Goal: Task Accomplishment & Management: Manage account settings

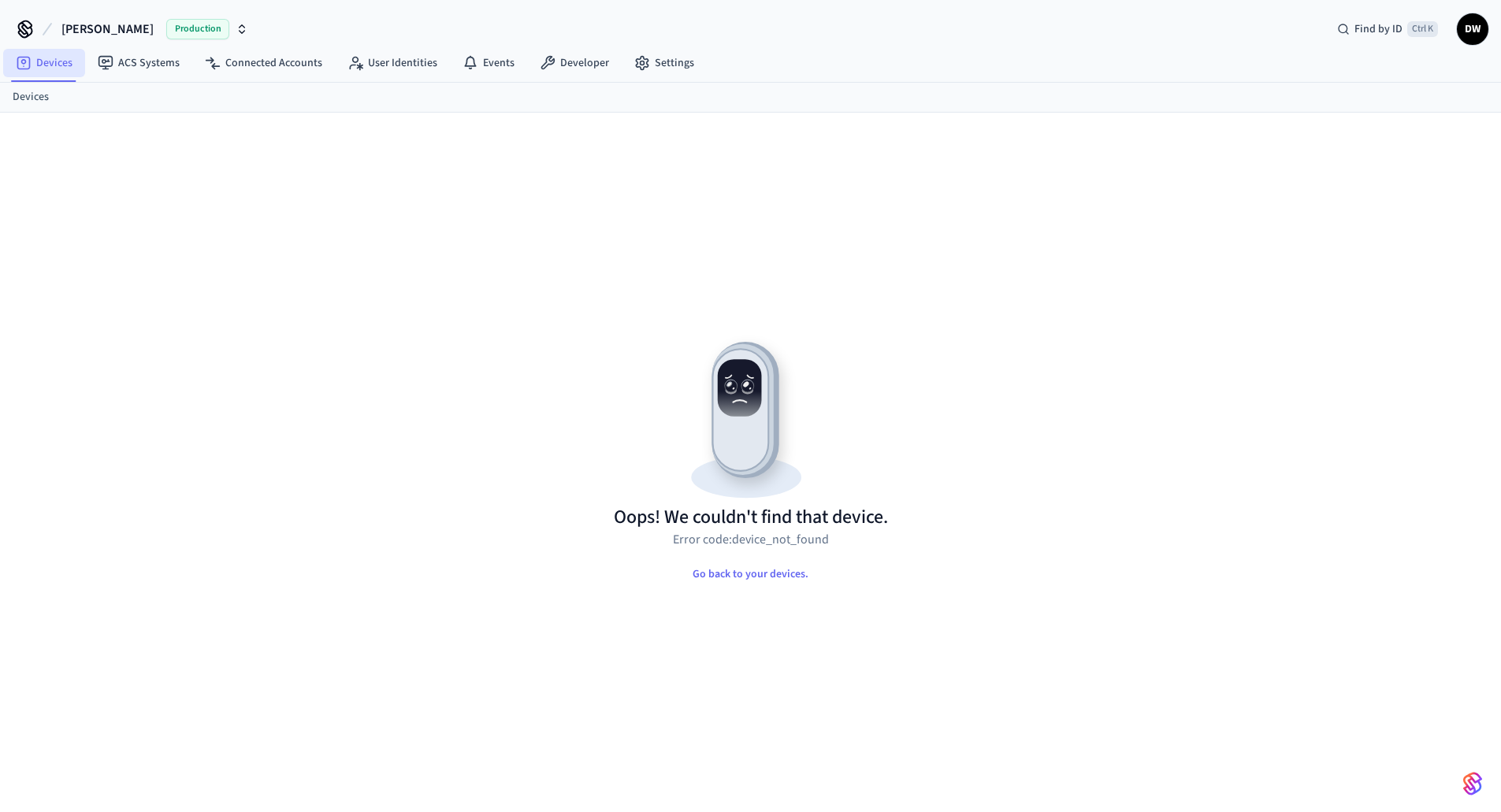
click at [51, 66] on link "Devices" at bounding box center [44, 63] width 82 height 29
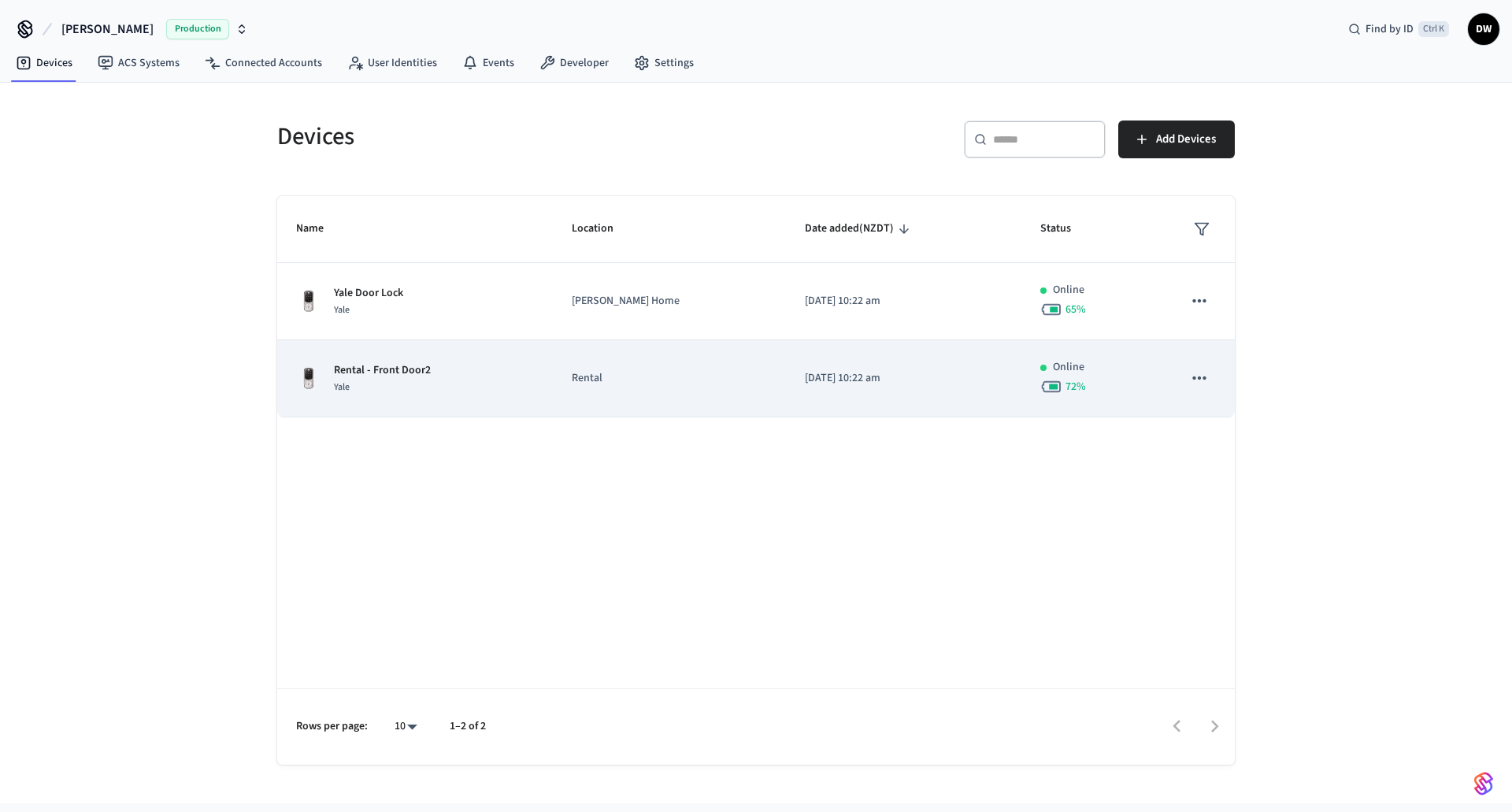
click at [599, 377] on p "Rental" at bounding box center [669, 378] width 195 height 16
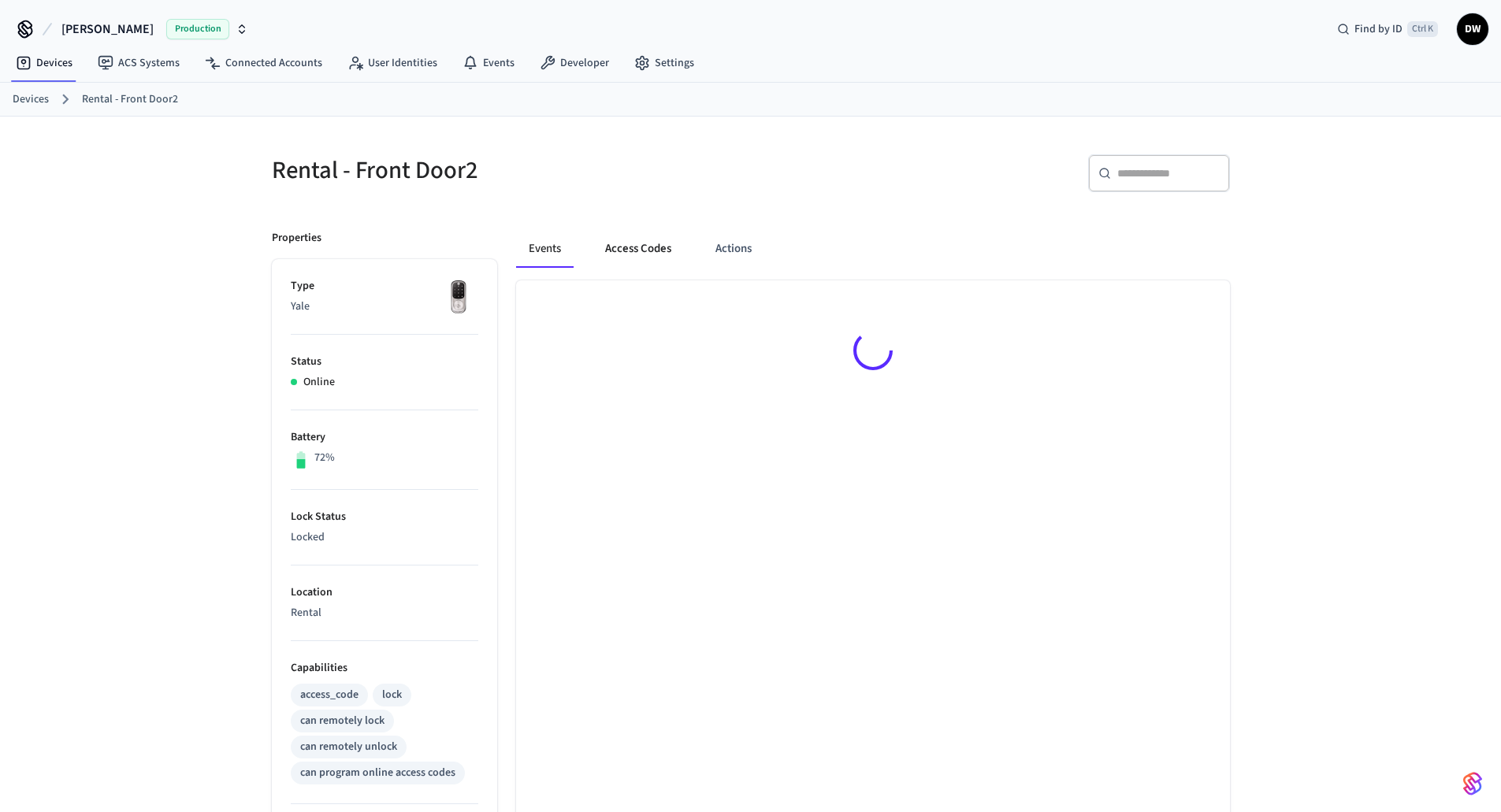
click at [638, 244] on button "Access Codes" at bounding box center [639, 249] width 92 height 38
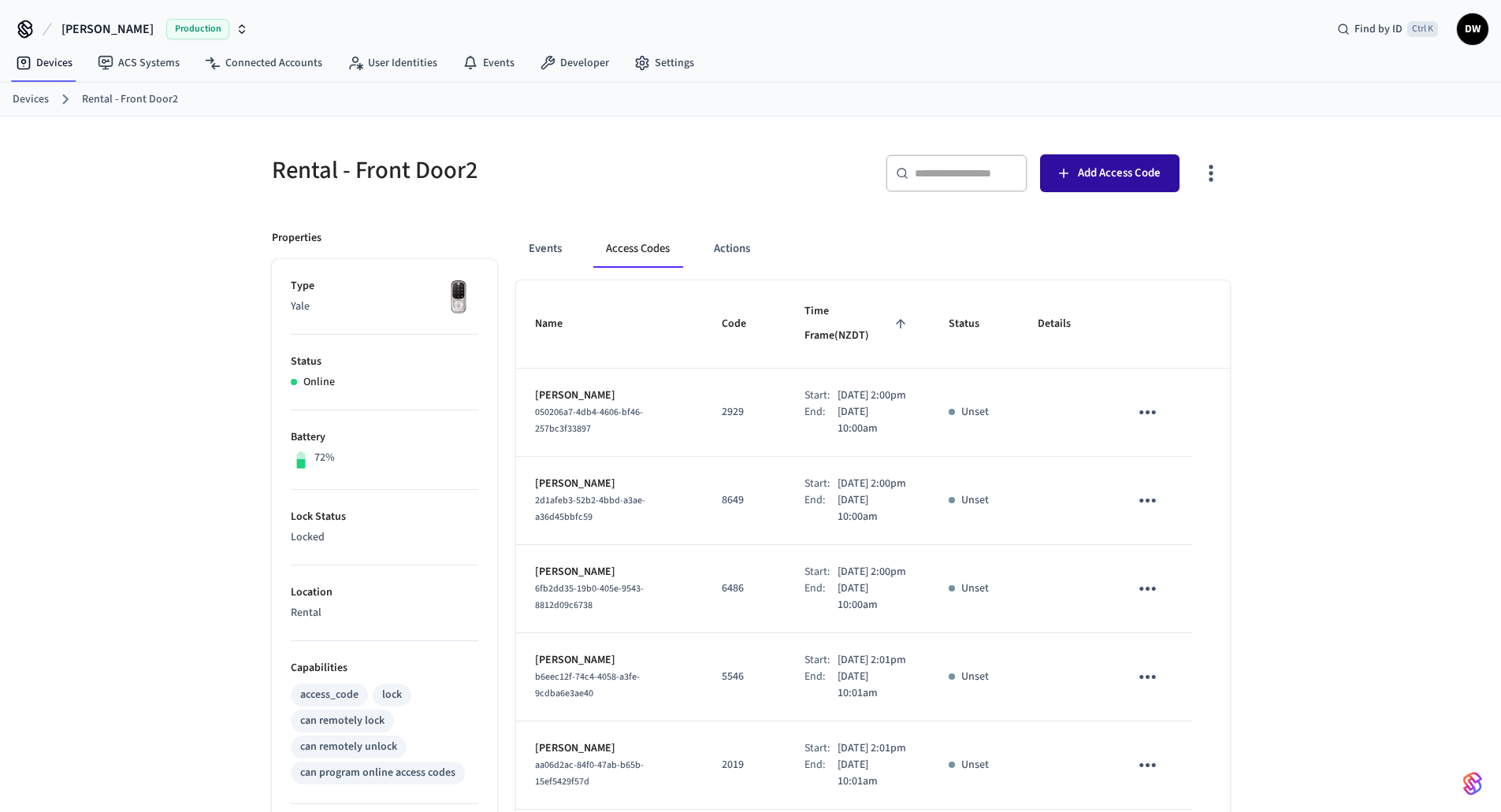
click at [1113, 172] on span "Add Access Code" at bounding box center [1119, 173] width 83 height 21
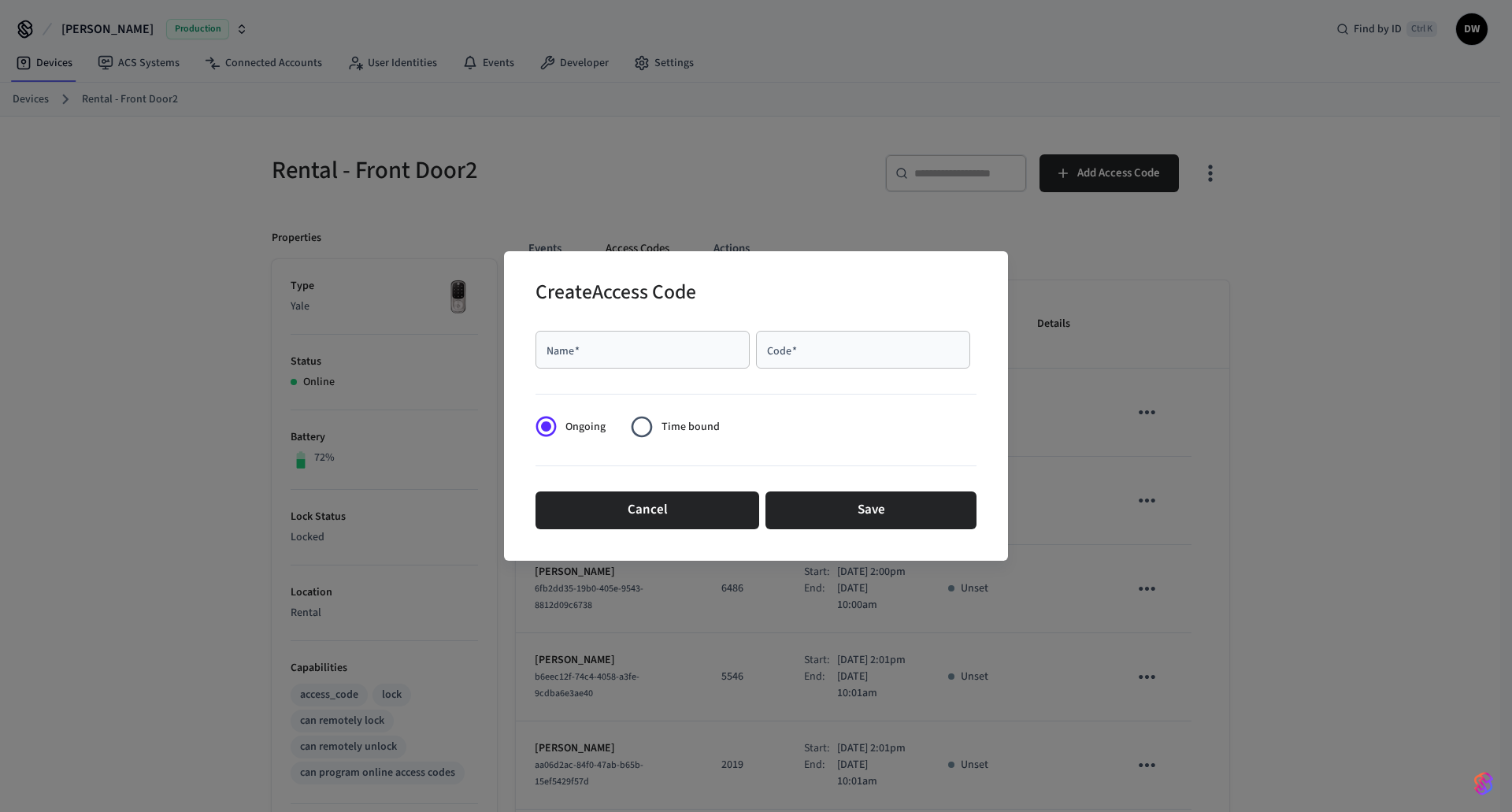
click at [624, 360] on div "Name   *" at bounding box center [642, 349] width 215 height 38
paste input "**********"
type input "**********"
click at [857, 349] on input "Code   *" at bounding box center [862, 350] width 195 height 16
type input "****"
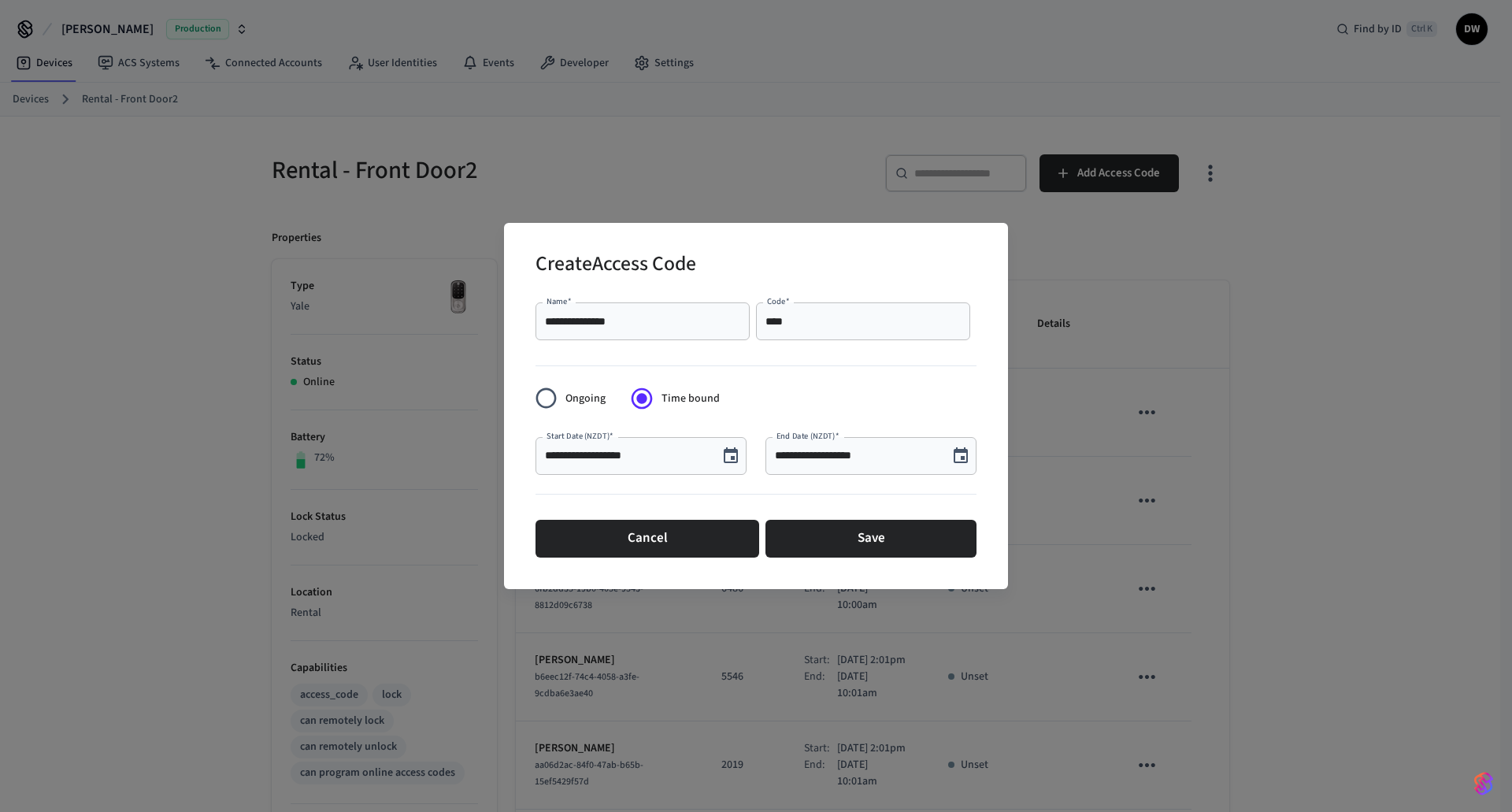
click at [731, 459] on icon "Choose date, selected date is Aug 25, 2025" at bounding box center [731, 455] width 14 height 16
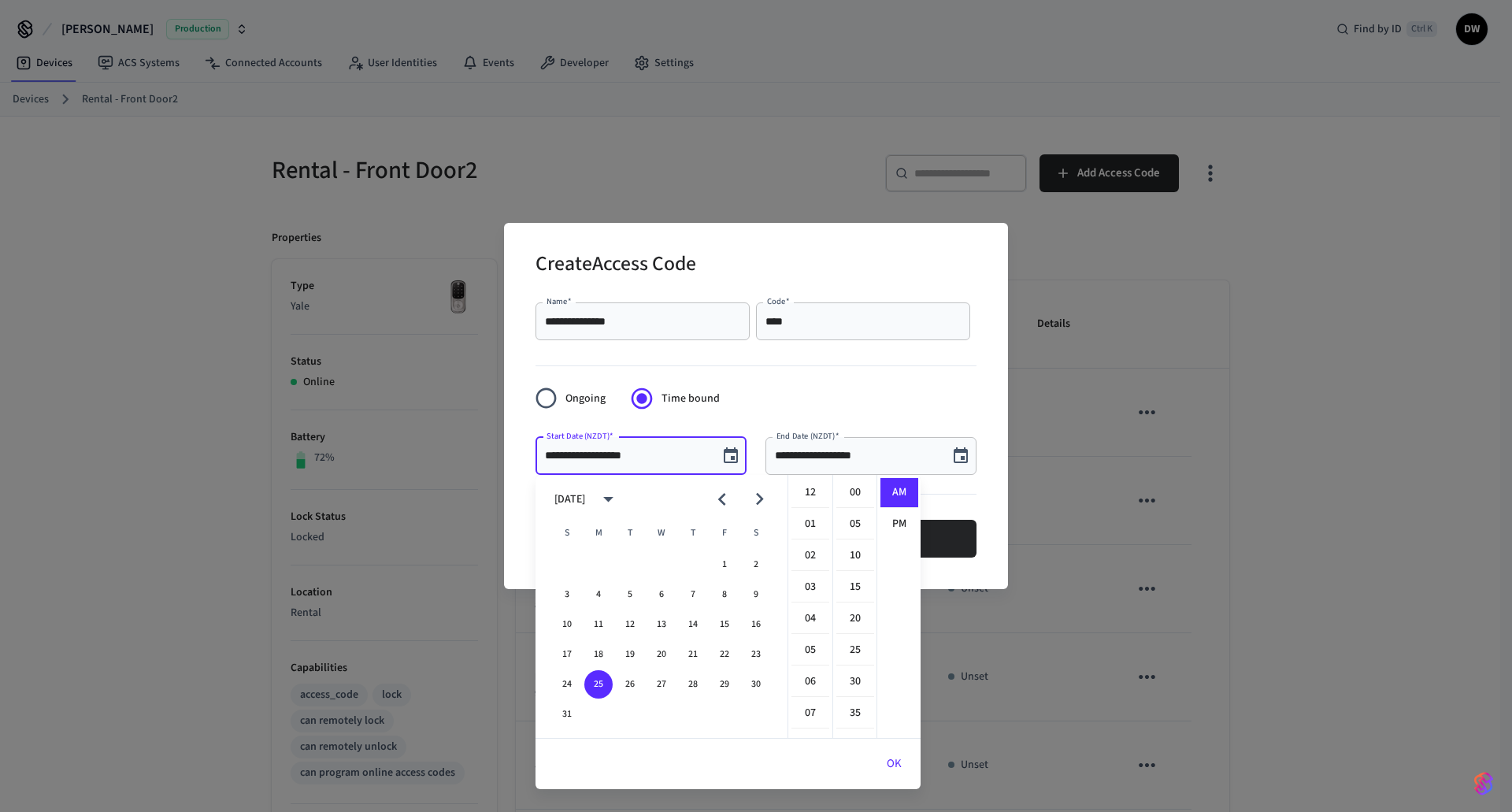
scroll to position [344, 0]
click at [762, 497] on icon "Next month" at bounding box center [759, 499] width 24 height 24
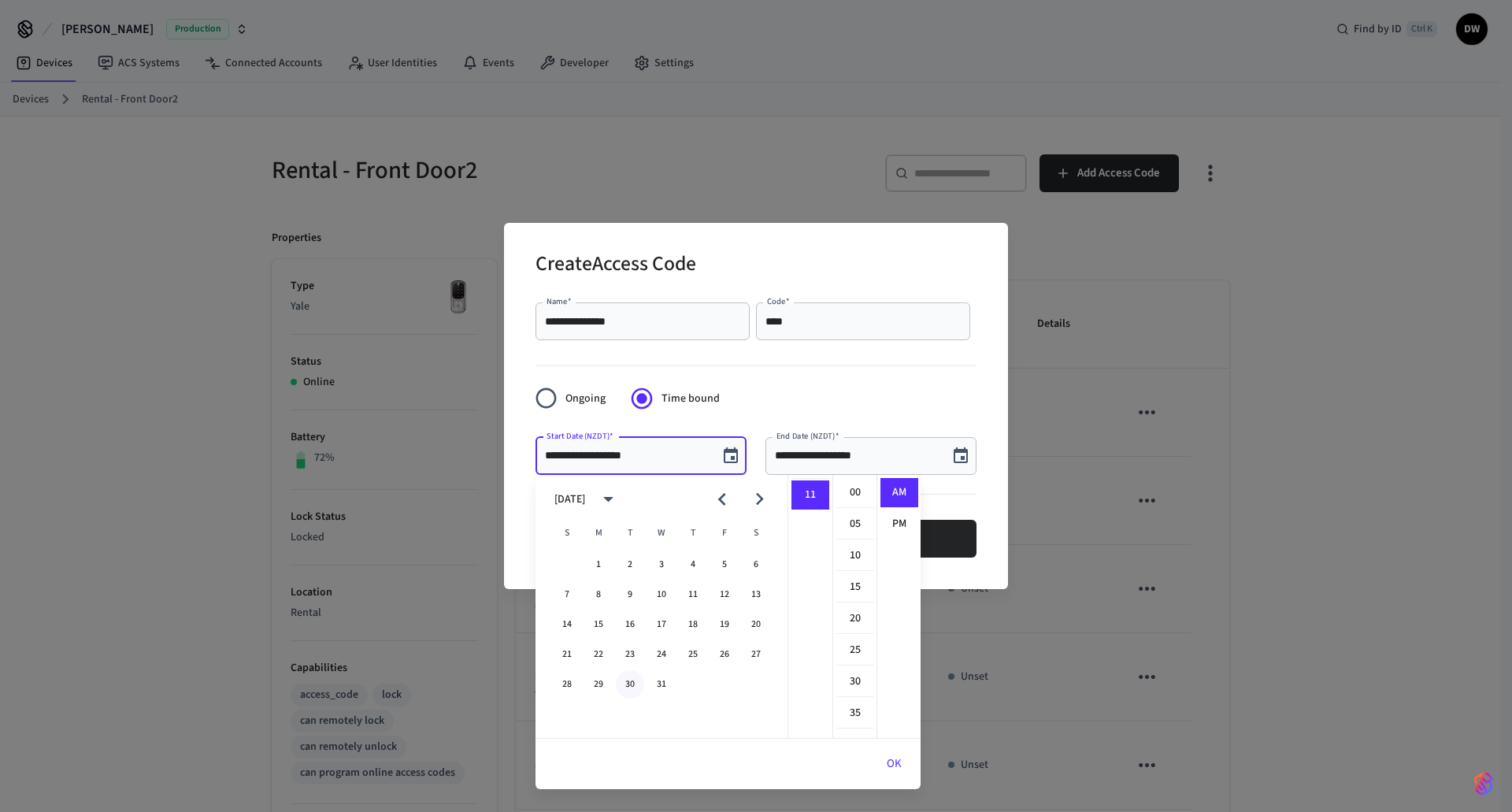
click at [635, 683] on button "30" at bounding box center [630, 684] width 29 height 29
drag, startPoint x: 798, startPoint y: 555, endPoint x: 810, endPoint y: 547, distance: 14.4
click at [799, 555] on li "02" at bounding box center [810, 556] width 38 height 30
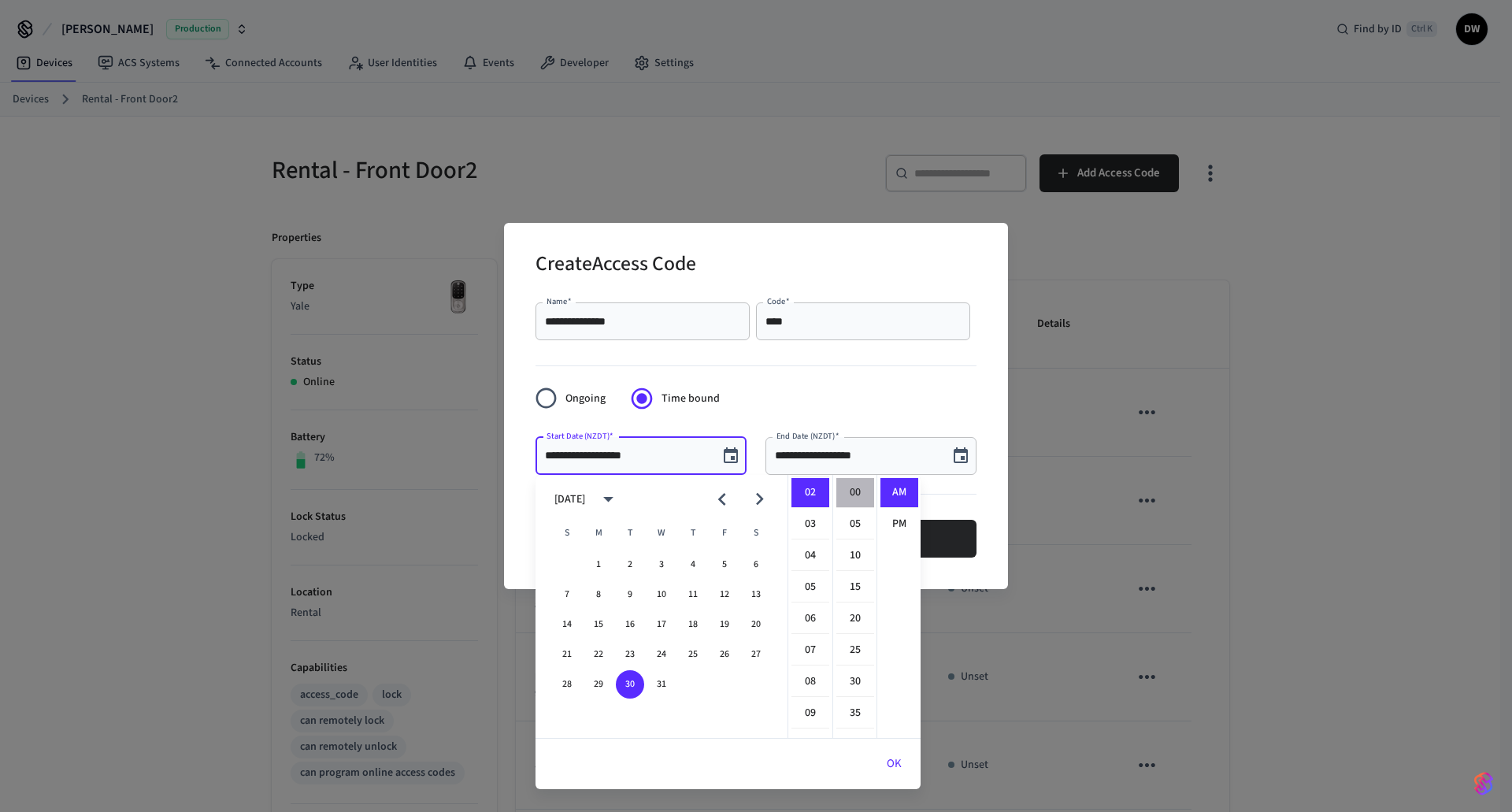
click at [858, 487] on li "00" at bounding box center [855, 492] width 38 height 30
click at [891, 522] on li "PM" at bounding box center [899, 524] width 38 height 29
type input "**********"
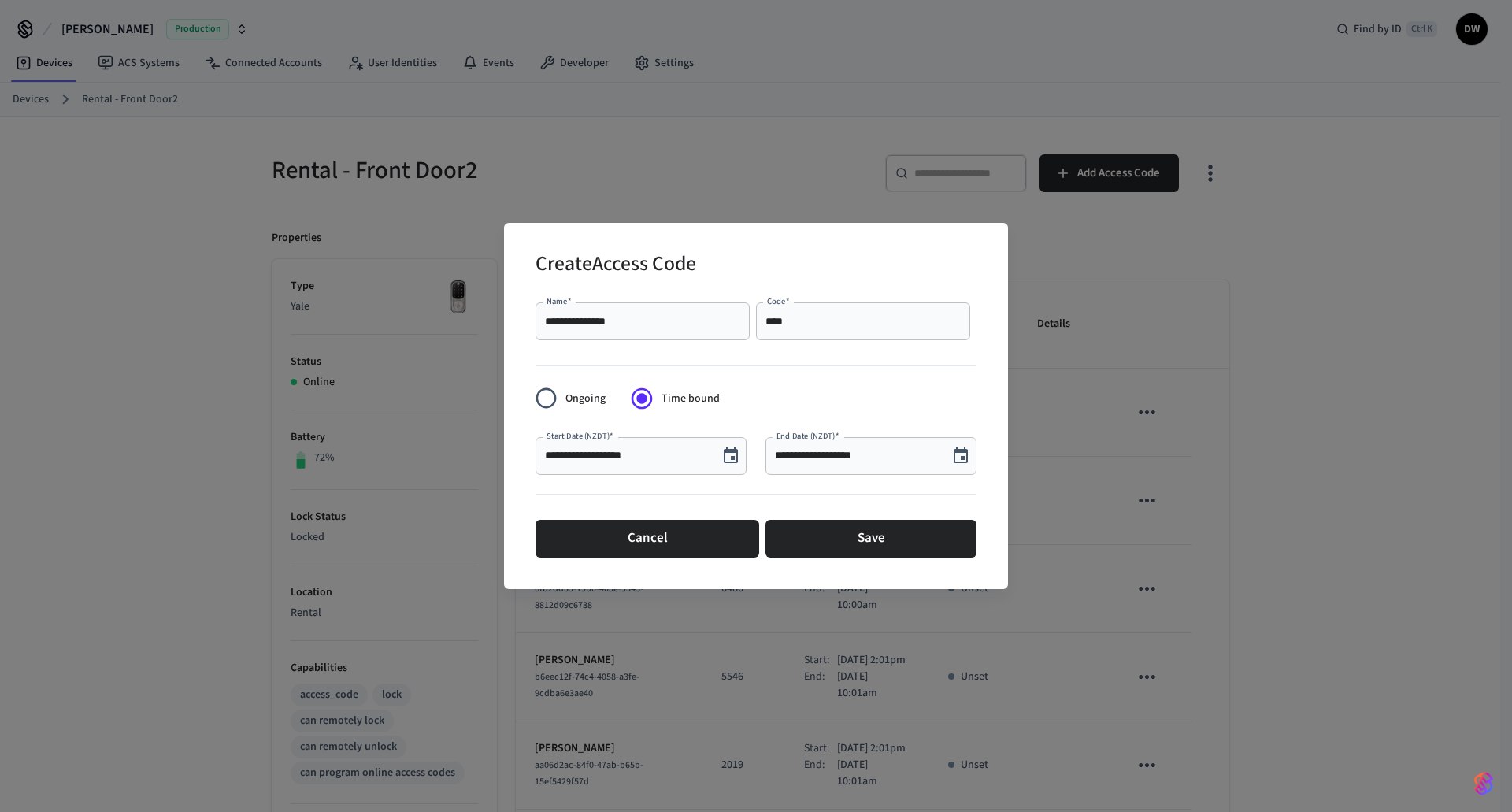
scroll to position [29, 0]
click at [961, 453] on icon "Choose date, selected date is Aug 25, 2025" at bounding box center [960, 455] width 19 height 19
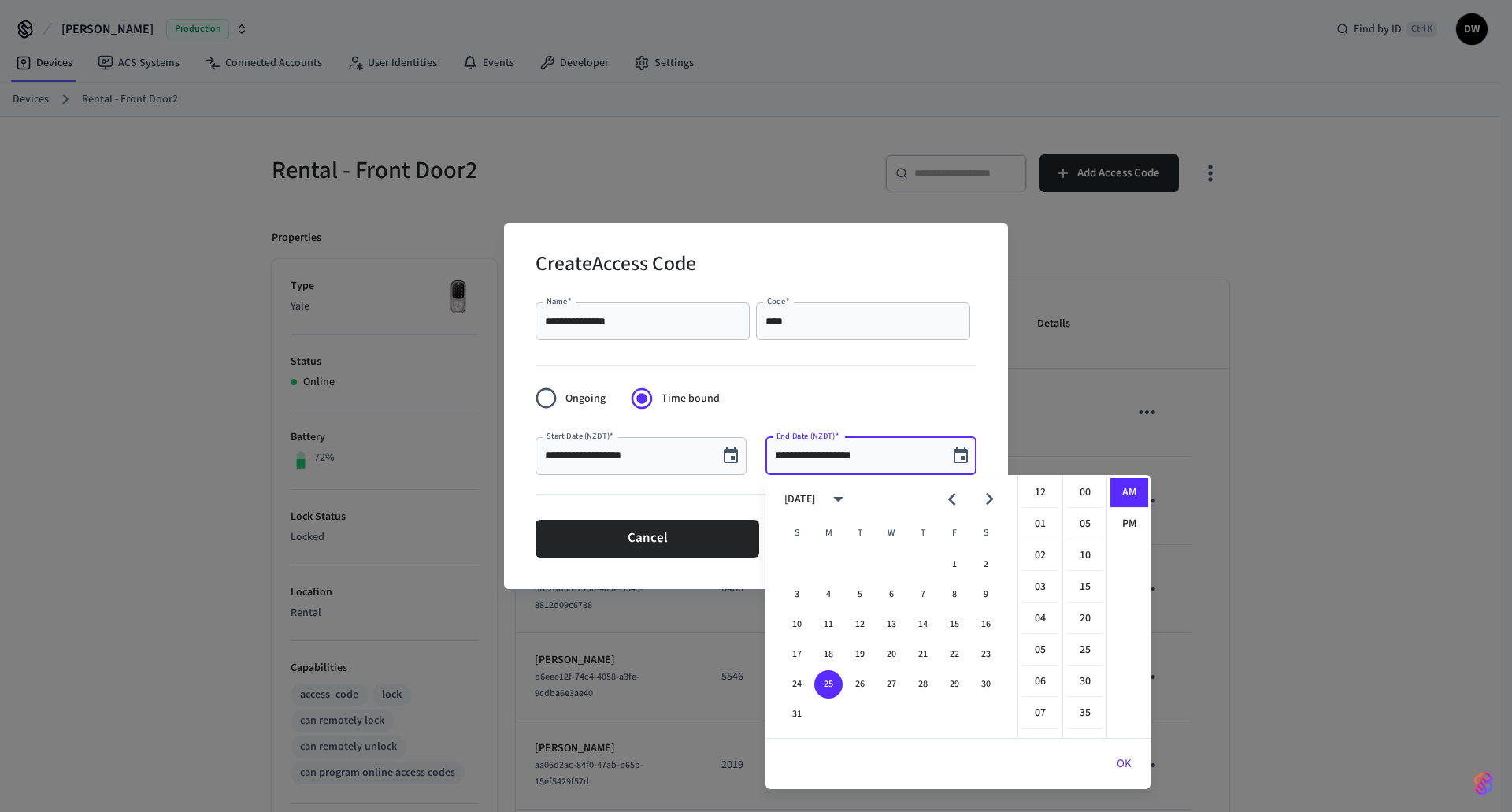
scroll to position [344, 0]
click at [990, 500] on icon "Next month" at bounding box center [989, 499] width 8 height 13
click at [991, 500] on icon "Next month" at bounding box center [989, 499] width 8 height 13
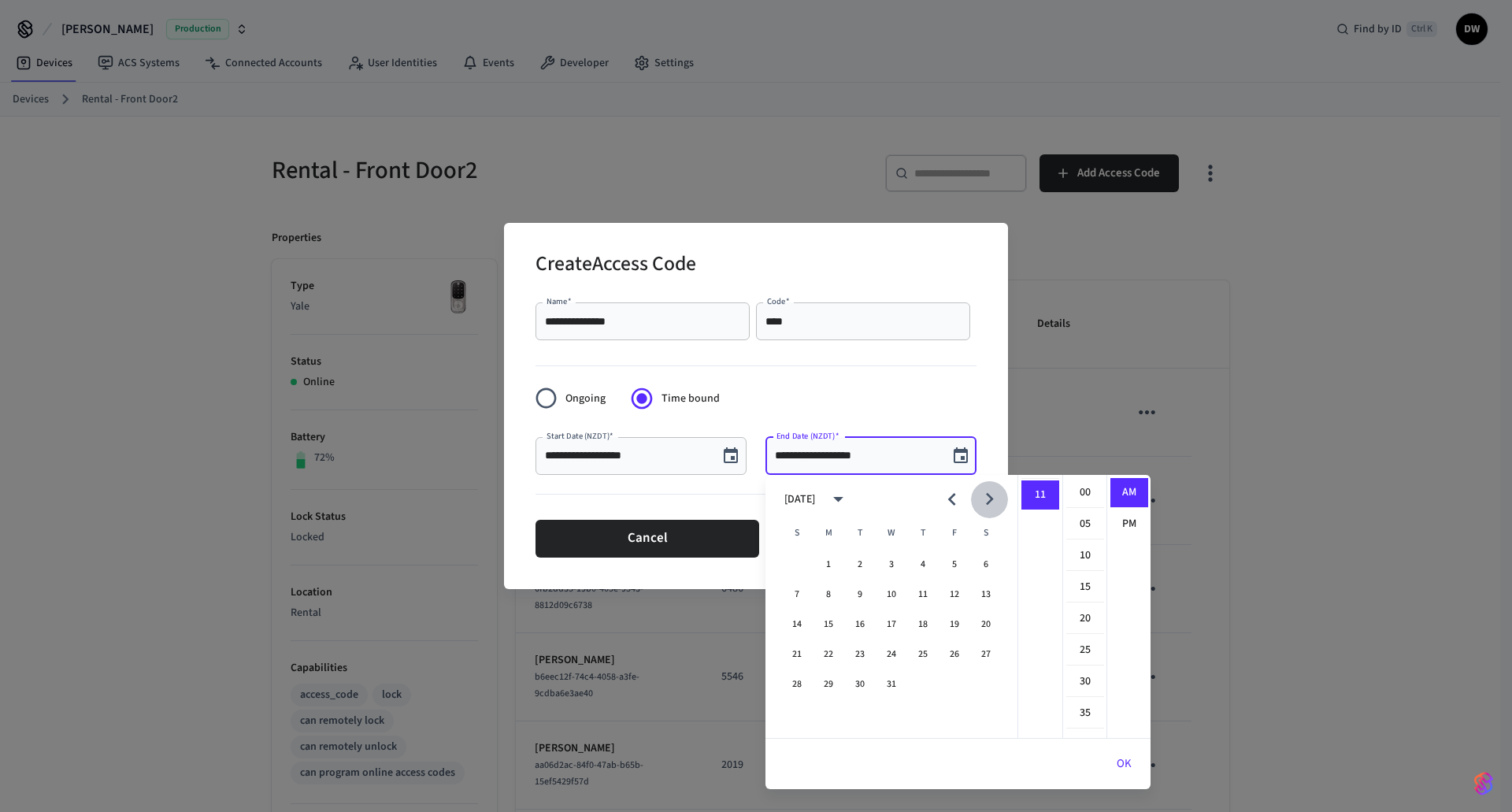
click at [991, 500] on icon "Next month" at bounding box center [989, 499] width 8 height 13
click at [920, 560] on button "1" at bounding box center [923, 565] width 29 height 29
click at [1036, 620] on li "10" at bounding box center [1040, 621] width 38 height 30
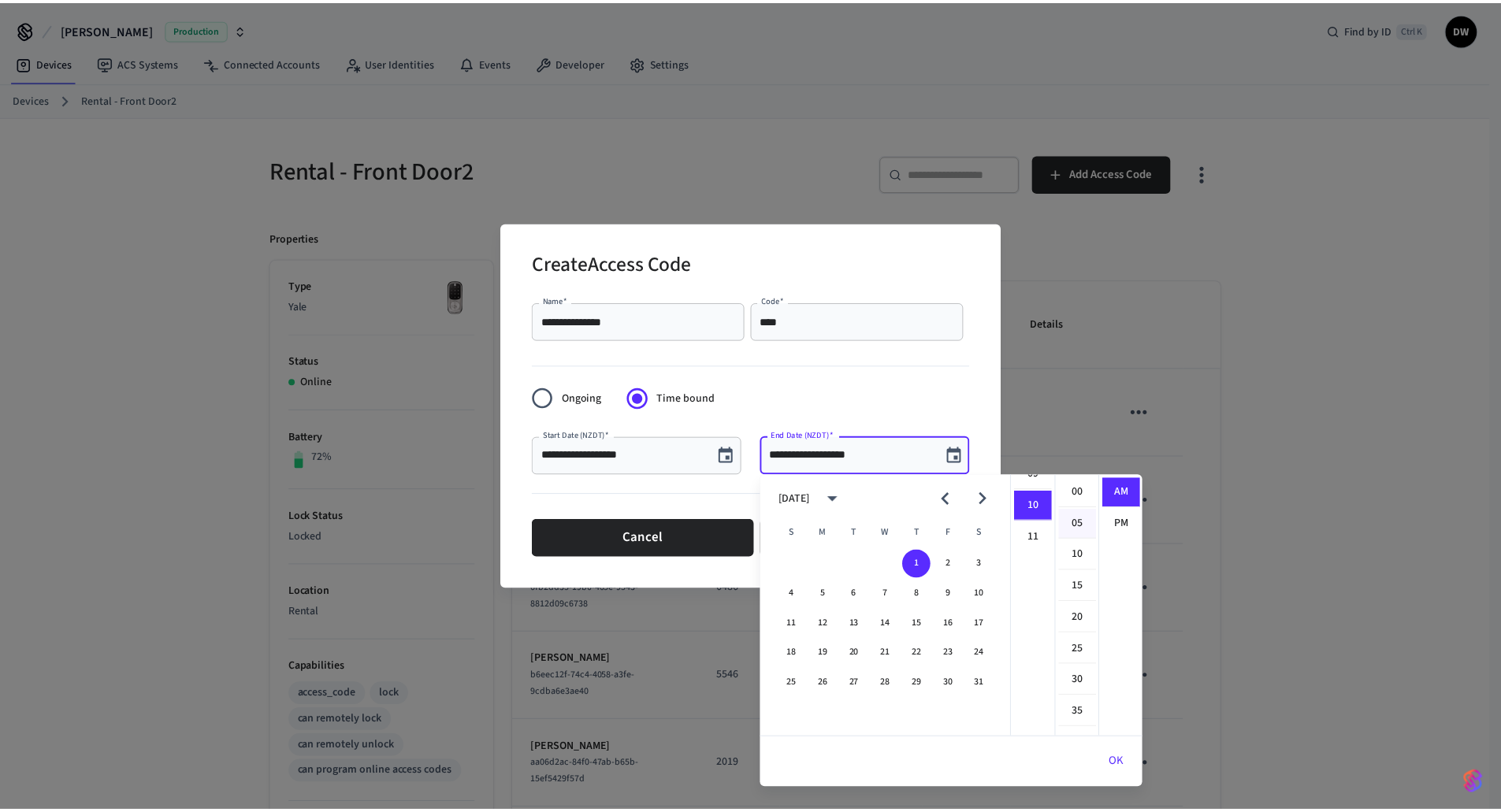
scroll to position [315, 0]
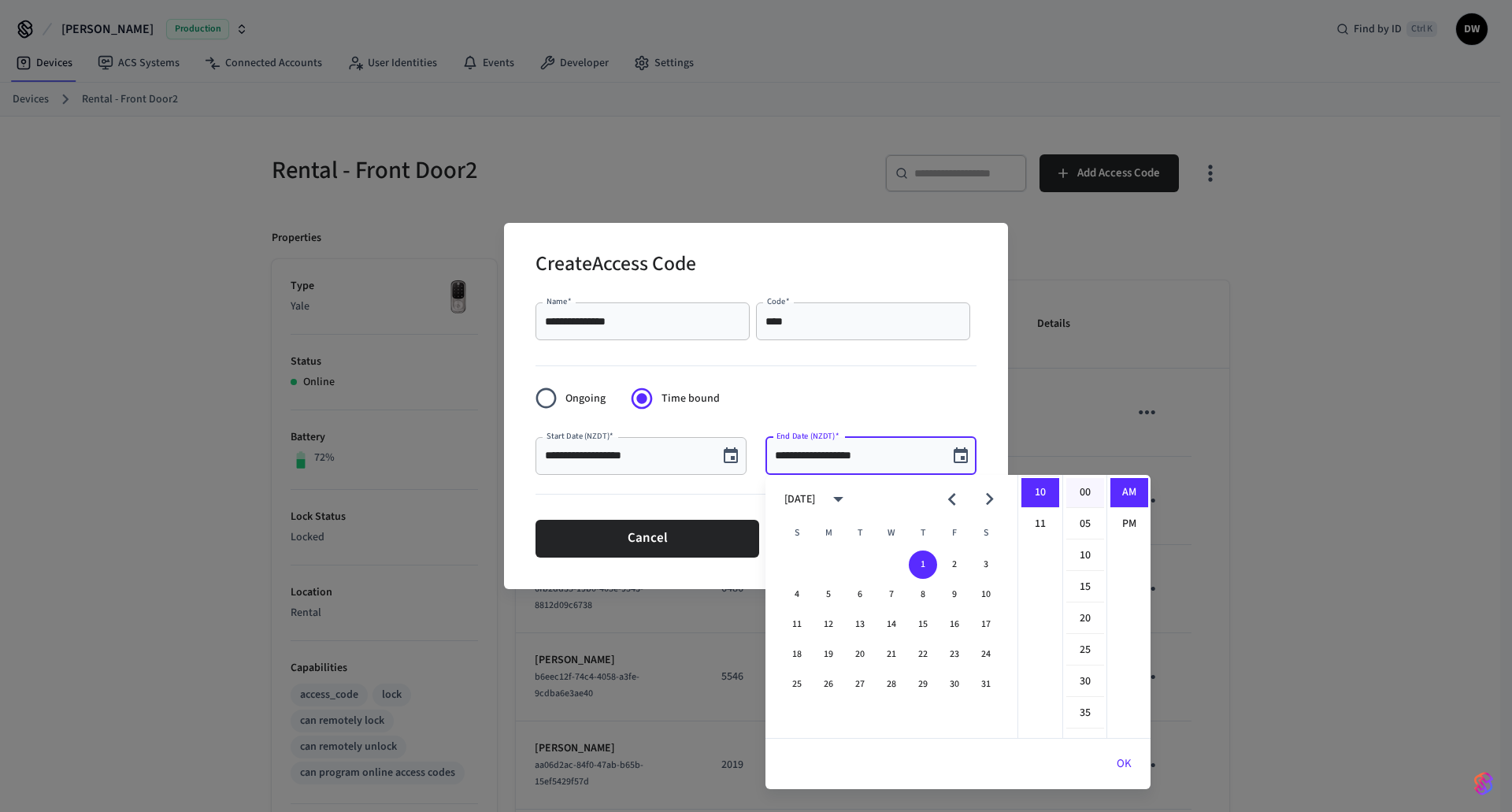
click at [1089, 495] on li "00" at bounding box center [1085, 492] width 38 height 30
type input "**********"
click at [1121, 493] on li "AM" at bounding box center [1130, 492] width 38 height 30
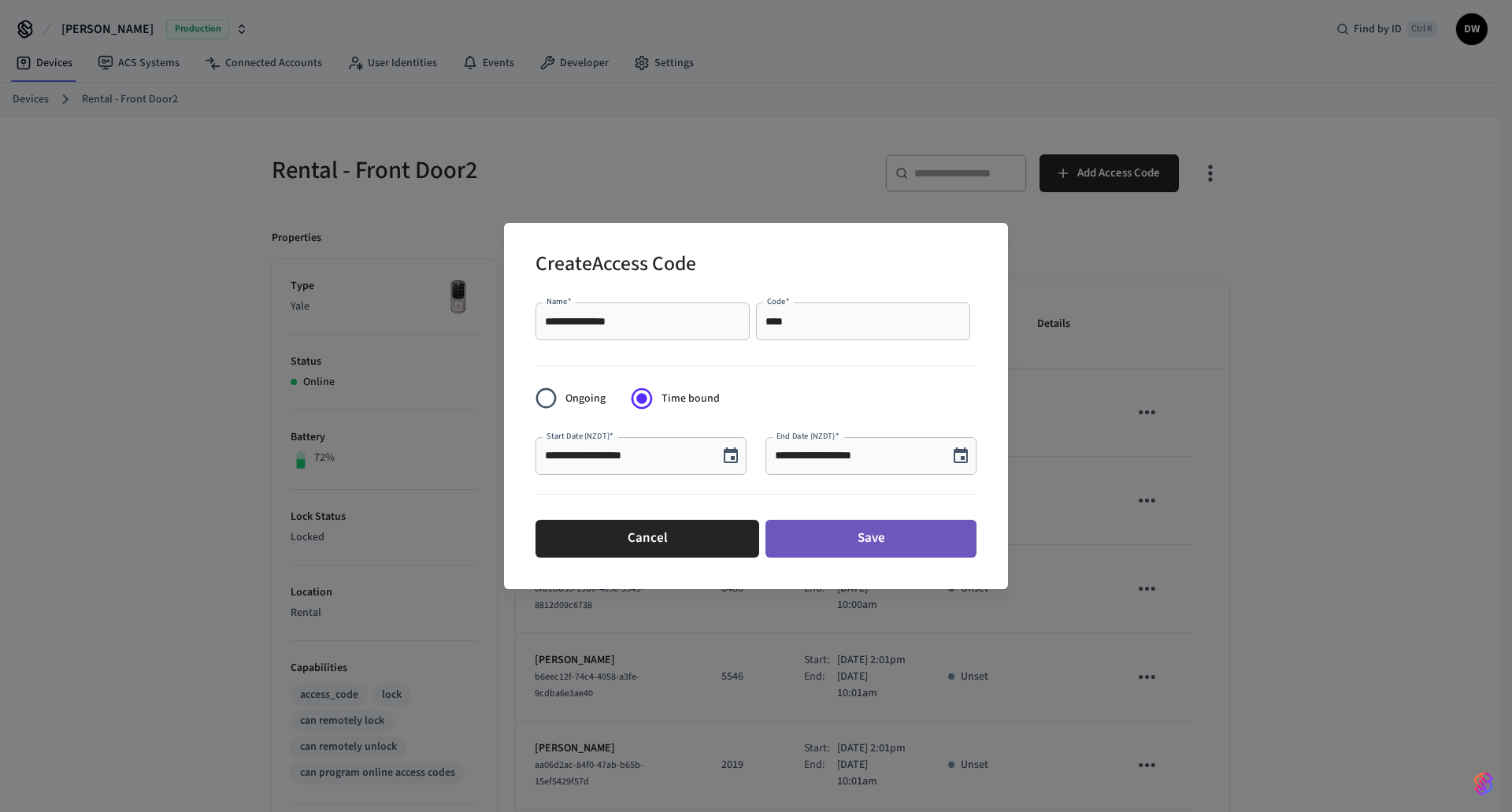
click at [899, 544] on button "Save" at bounding box center [870, 539] width 211 height 38
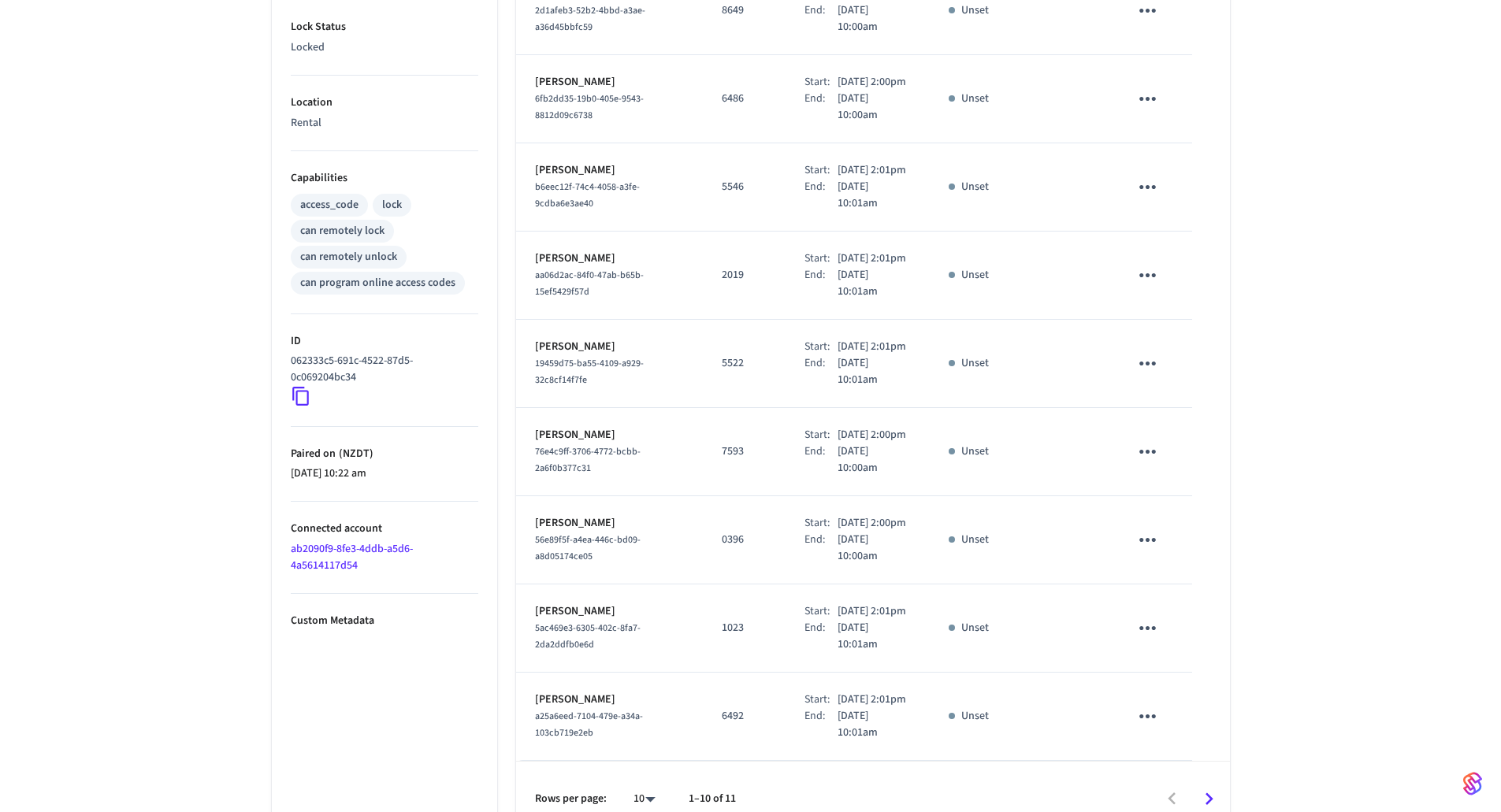
scroll to position [631, 0]
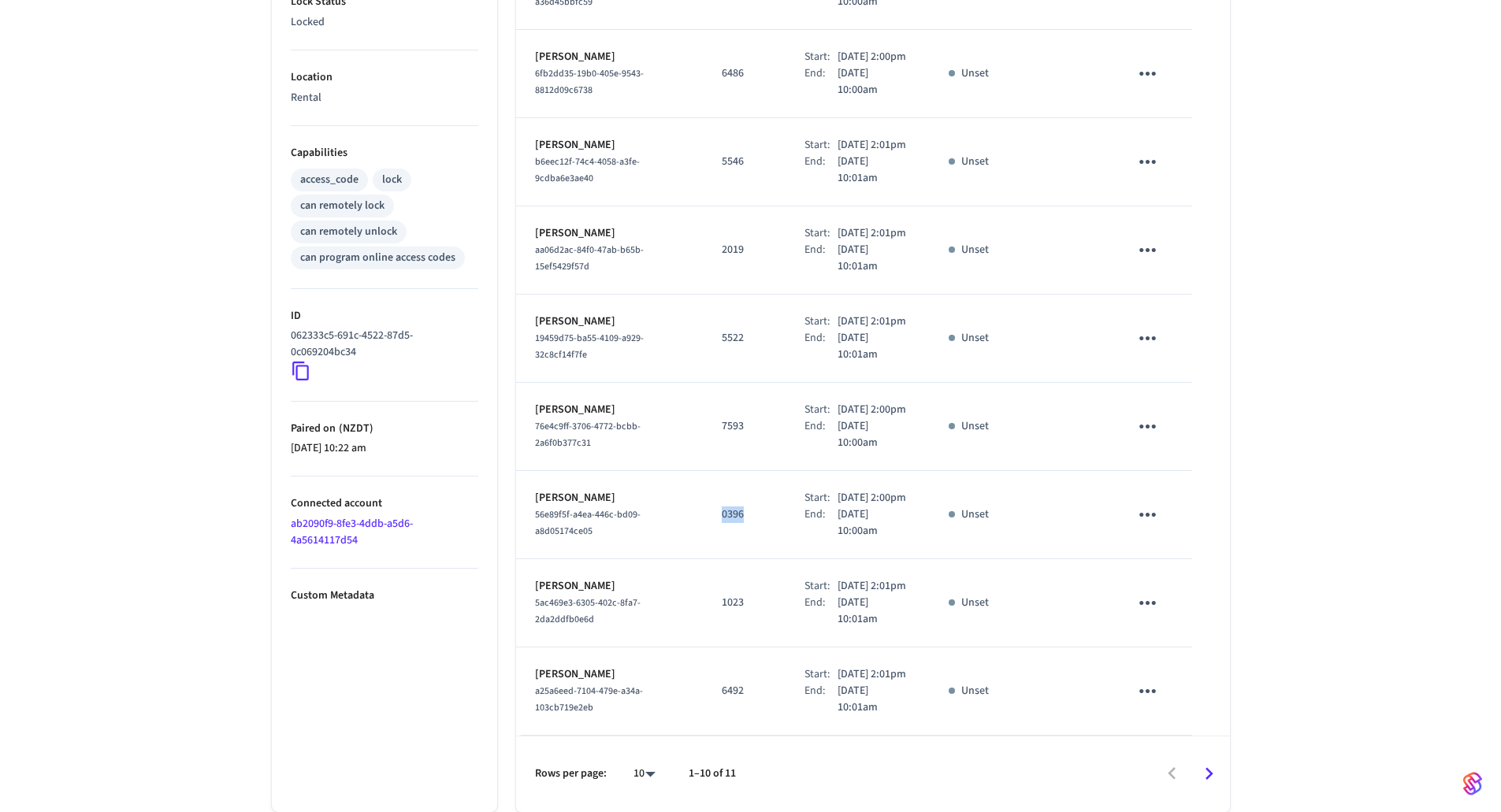
drag, startPoint x: 733, startPoint y: 499, endPoint x: 705, endPoint y: 499, distance: 28.0
click at [705, 499] on td "0396" at bounding box center [744, 515] width 83 height 88
copy p "0396"
